Goal: Task Accomplishment & Management: Use online tool/utility

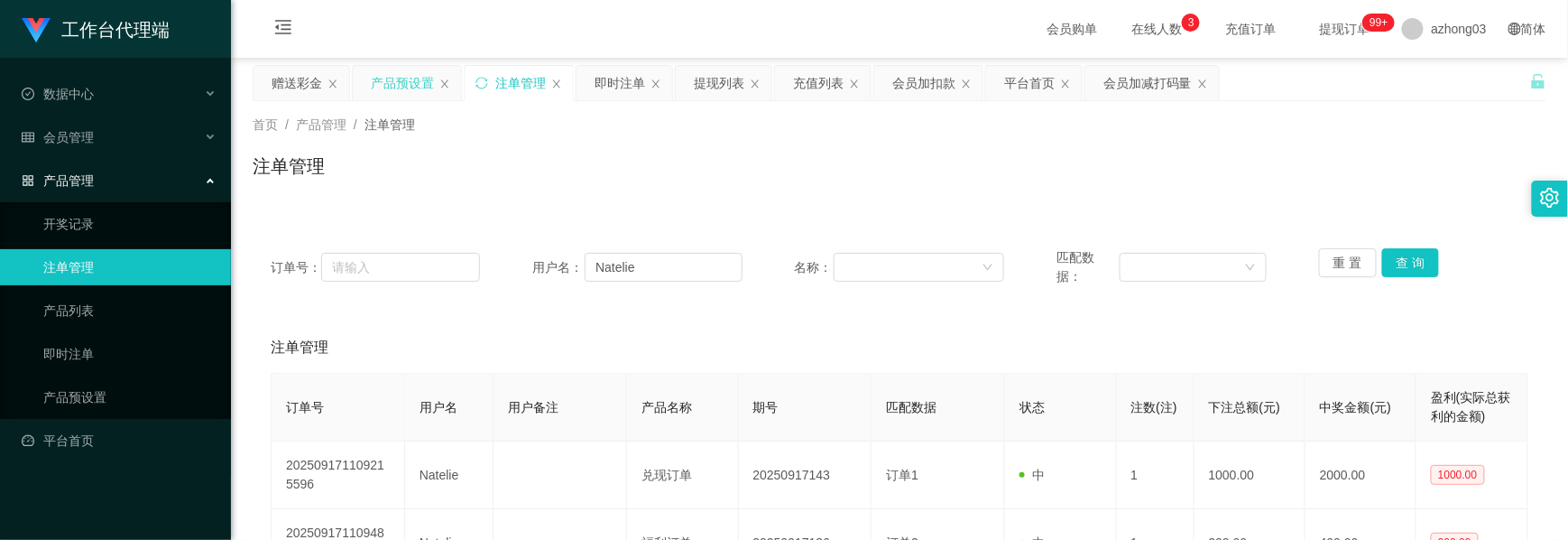
click at [419, 87] on div "产品预设置" at bounding box center [402, 83] width 63 height 34
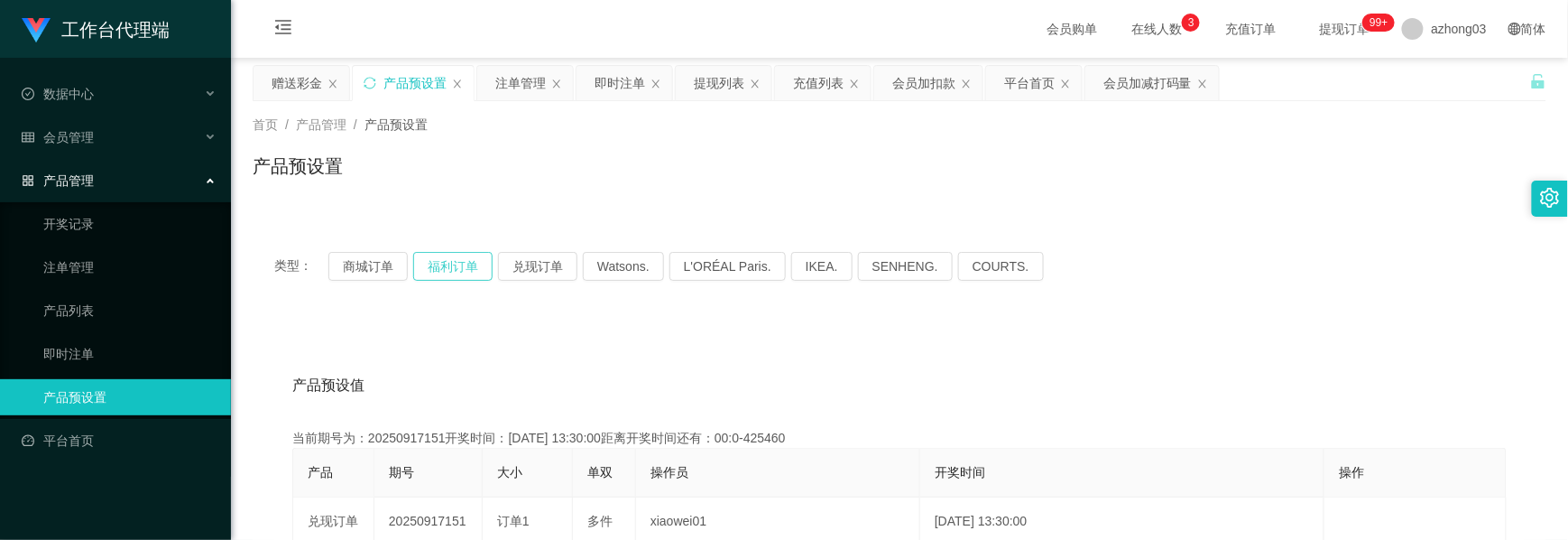
click at [465, 275] on button "福利订单" at bounding box center [453, 267] width 80 height 29
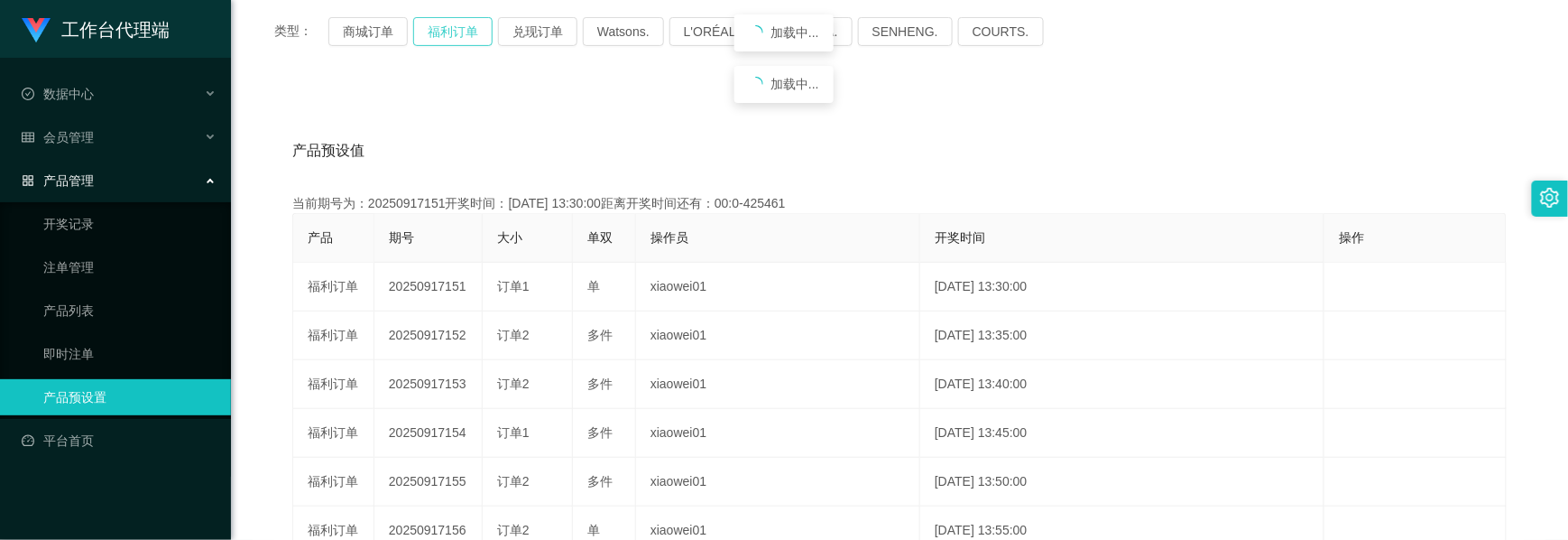
scroll to position [241, 0]
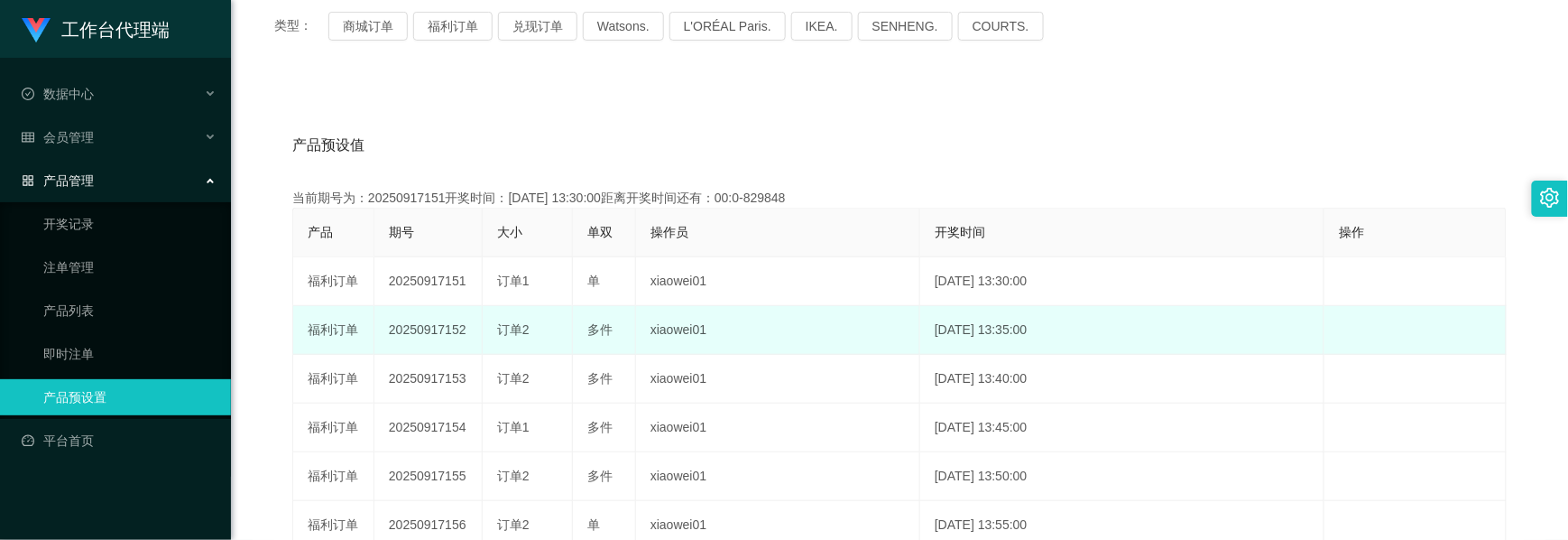
click at [427, 318] on td "20250917152" at bounding box center [428, 330] width 108 height 49
click at [423, 329] on td "20250917152" at bounding box center [428, 330] width 108 height 49
click at [422, 329] on td "20250917152" at bounding box center [428, 330] width 108 height 49
click at [423, 329] on td "20250917152" at bounding box center [428, 330] width 108 height 49
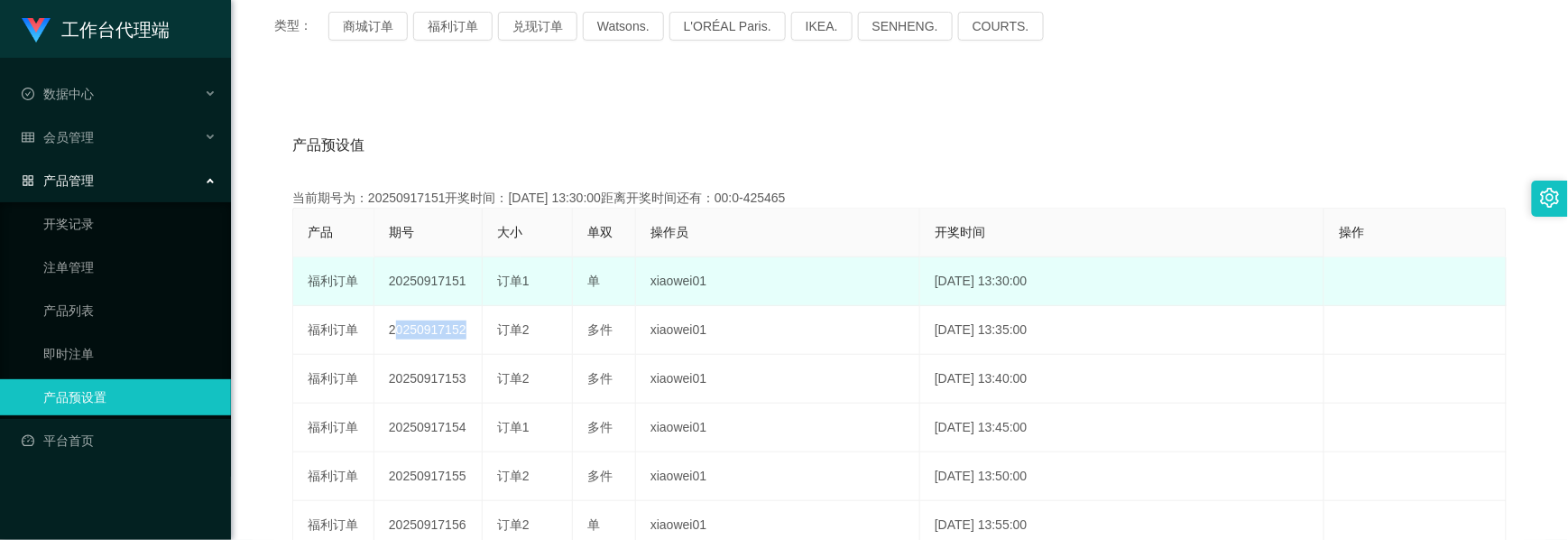
copy td "20250917152"
